Goal: Find contact information: Find contact information

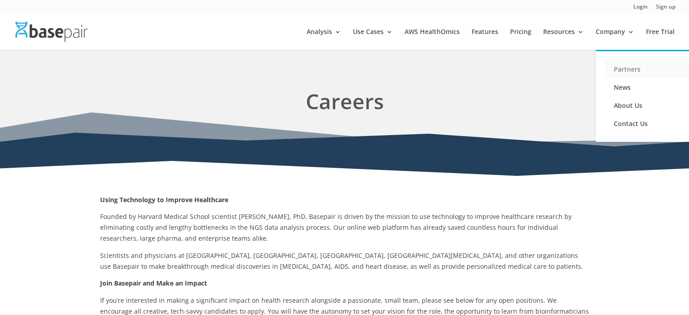
click at [629, 69] on link "Partners" at bounding box center [650, 69] width 91 height 18
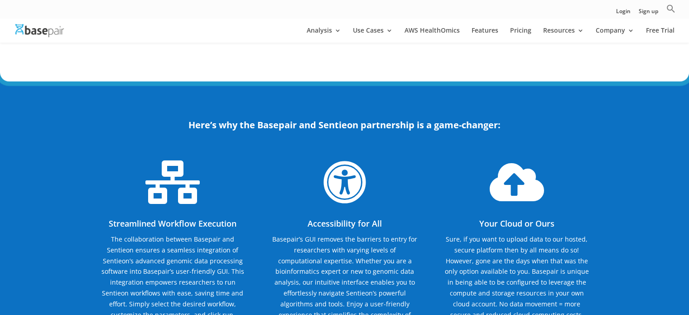
scroll to position [2523, 0]
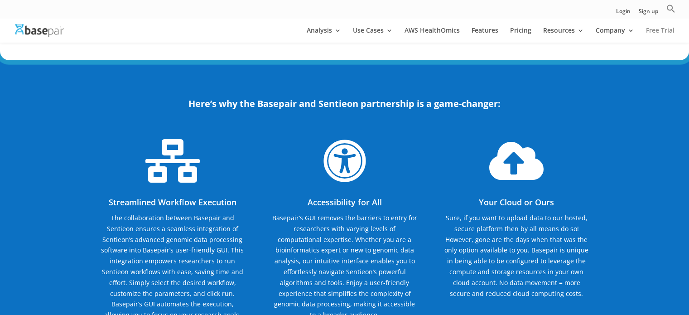
click at [656, 28] on link "Free Trial" at bounding box center [660, 34] width 29 height 15
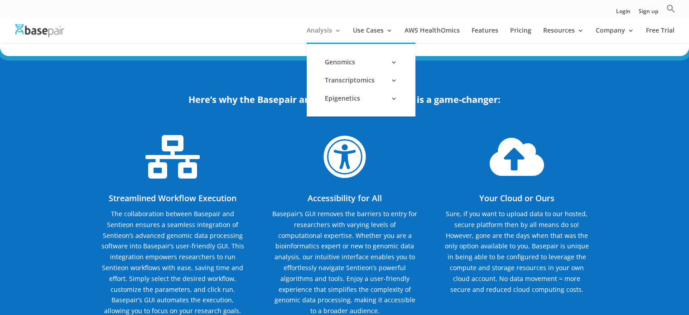
scroll to position [2529, 0]
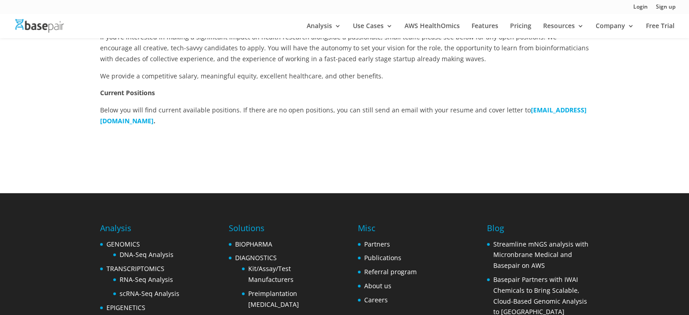
scroll to position [232, 0]
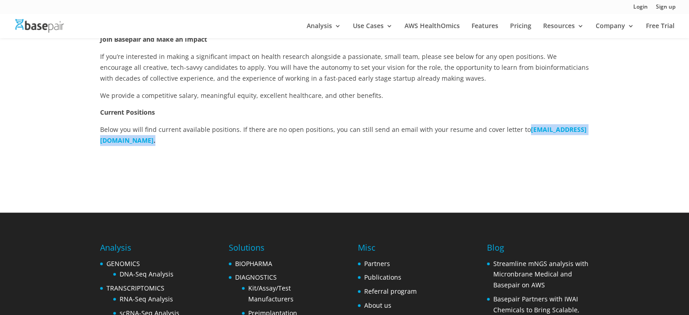
drag, startPoint x: 197, startPoint y: 144, endPoint x: 99, endPoint y: 146, distance: 98.3
click at [99, 146] on div "Using Technology to Improve Healthcare Founded by Harvard Medical School scient…" at bounding box center [344, 63] width 689 height 298
copy p "careers@basepairtech.com ."
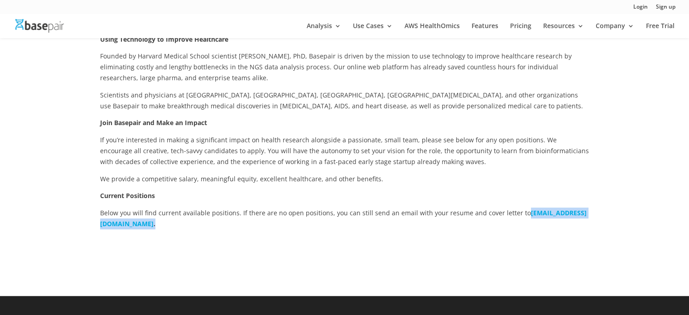
scroll to position [149, 0]
click at [201, 224] on p "Below you will find current available positions. If there are no open positions…" at bounding box center [344, 218] width 489 height 22
drag, startPoint x: 195, startPoint y: 224, endPoint x: 96, endPoint y: 227, distance: 99.2
click at [96, 227] on div "Using Technology to Improve Healthcare Founded by Harvard Medical School scient…" at bounding box center [344, 146] width 689 height 298
copy p "careers@basepairtech.com ."
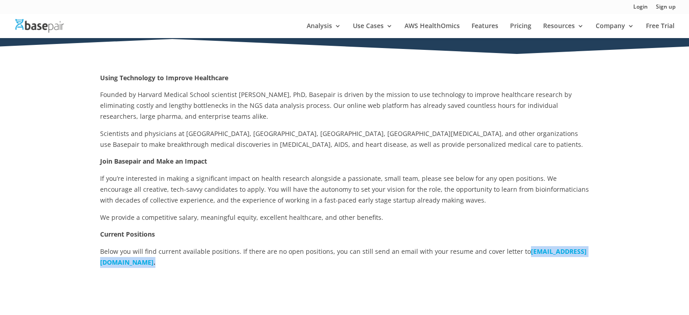
scroll to position [114, 0]
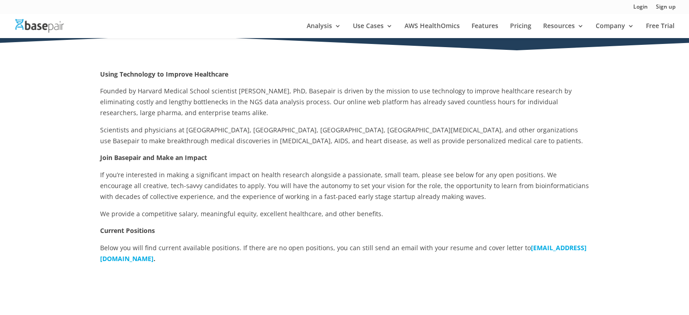
click at [259, 285] on div at bounding box center [344, 288] width 489 height 25
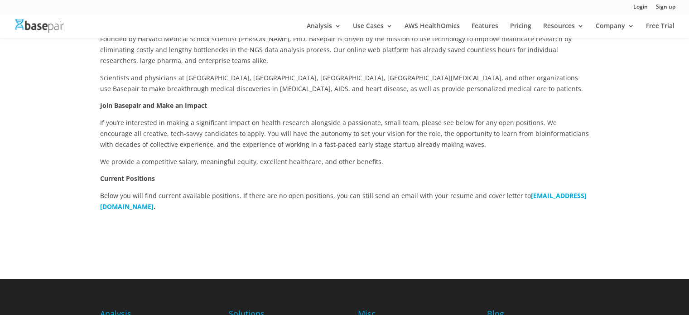
scroll to position [166, 0]
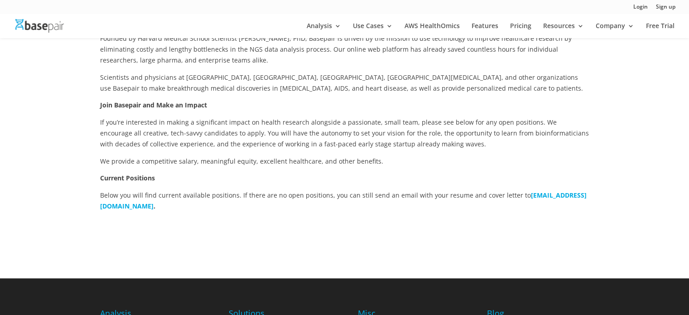
click at [150, 205] on b "[EMAIL_ADDRESS][DOMAIN_NAME]" at bounding box center [343, 200] width 486 height 19
drag, startPoint x: 216, startPoint y: 234, endPoint x: 294, endPoint y: 235, distance: 78.4
click at [294, 235] on div at bounding box center [344, 236] width 489 height 25
drag, startPoint x: 193, startPoint y: 206, endPoint x: 101, endPoint y: 208, distance: 92.4
click at [101, 208] on p "Below you will find current available positions. If there are no open positions…" at bounding box center [344, 201] width 489 height 22
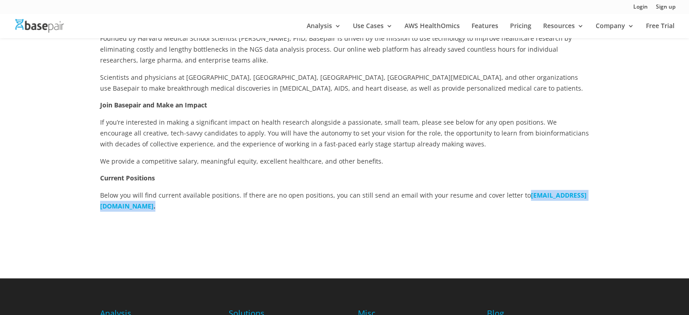
copy p "careers@basepairtech.com ."
